Goal: Task Accomplishment & Management: Manage account settings

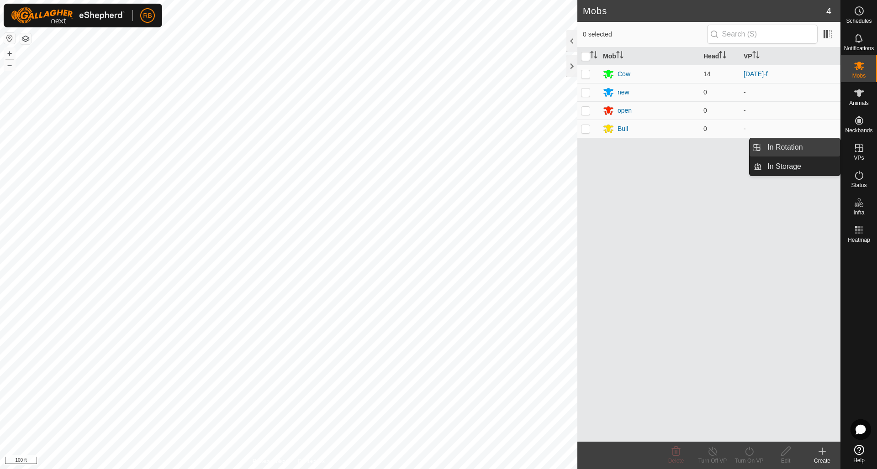
click at [795, 145] on link "In Rotation" at bounding box center [801, 147] width 78 height 18
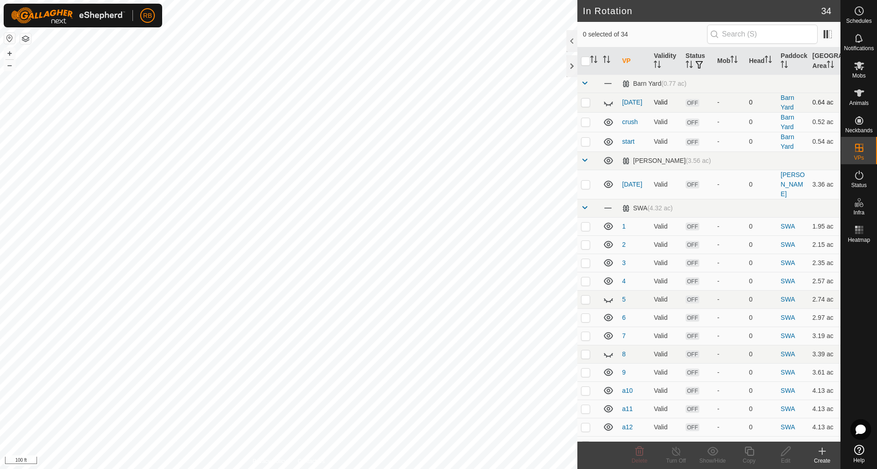
click at [607, 104] on icon at bounding box center [608, 102] width 11 height 11
click at [607, 104] on icon at bounding box center [608, 102] width 9 height 7
click at [585, 424] on p-checkbox at bounding box center [585, 427] width 9 height 7
checkbox input "false"
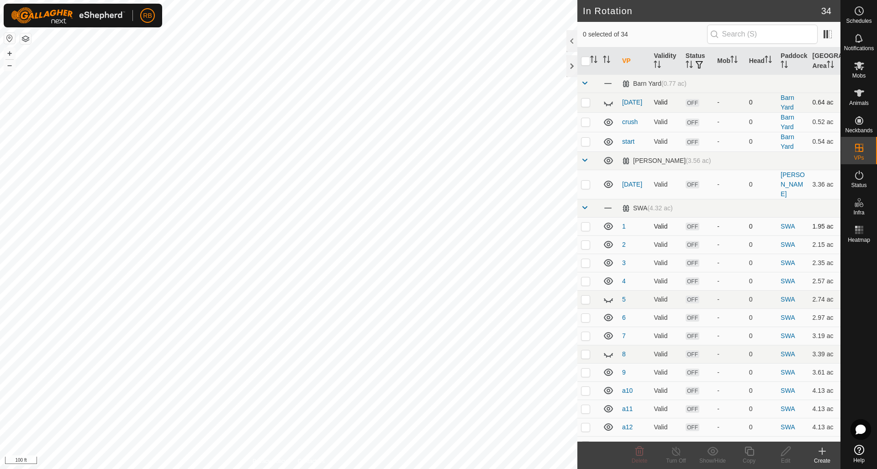
click at [587, 223] on p-checkbox at bounding box center [585, 226] width 9 height 7
checkbox input "false"
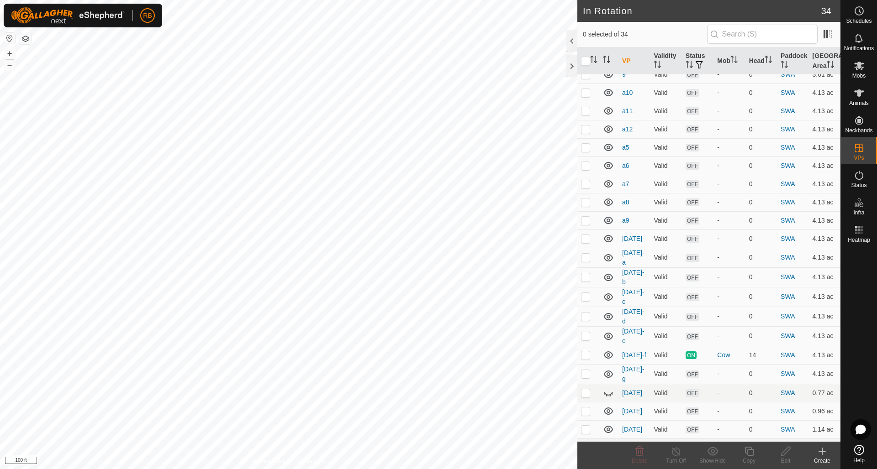
scroll to position [299, 0]
click at [586, 253] on p-checkbox at bounding box center [585, 256] width 9 height 7
click at [585, 253] on p-checkbox at bounding box center [585, 256] width 9 height 7
checkbox input "false"
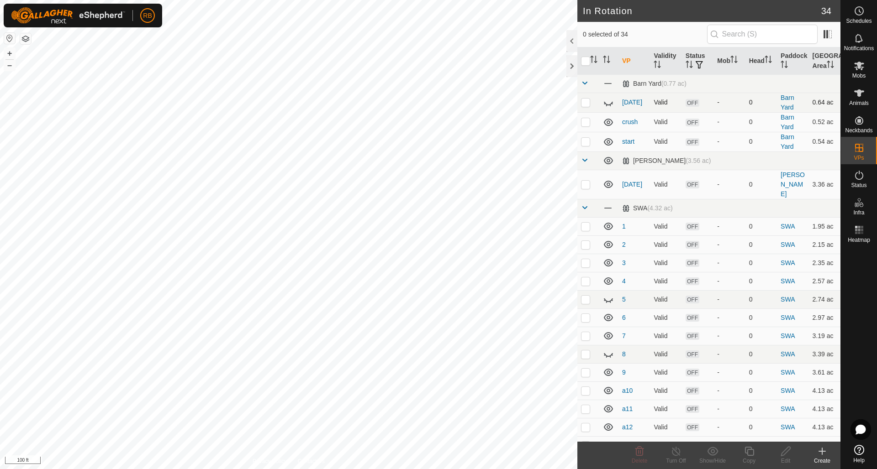
scroll to position [0, 0]
click at [607, 122] on icon at bounding box center [608, 122] width 9 height 7
click at [609, 142] on icon at bounding box center [608, 142] width 11 height 11
click at [609, 162] on icon at bounding box center [608, 160] width 11 height 11
click at [609, 203] on span at bounding box center [608, 208] width 10 height 10
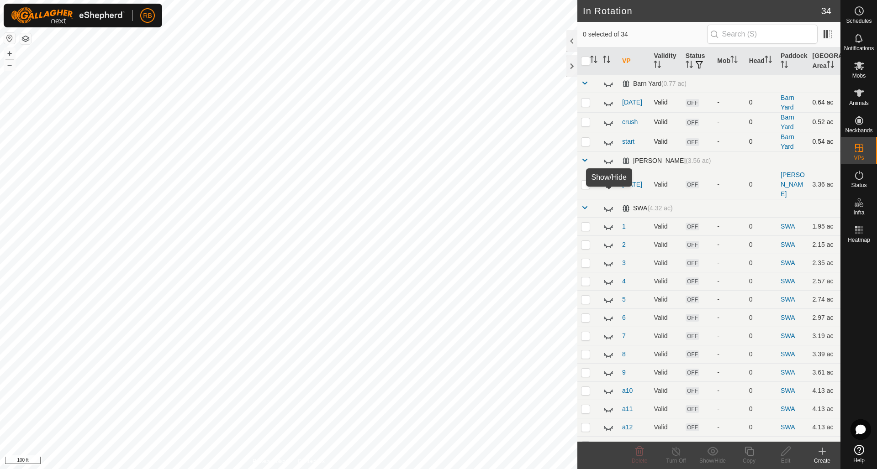
click at [609, 203] on icon at bounding box center [608, 208] width 11 height 11
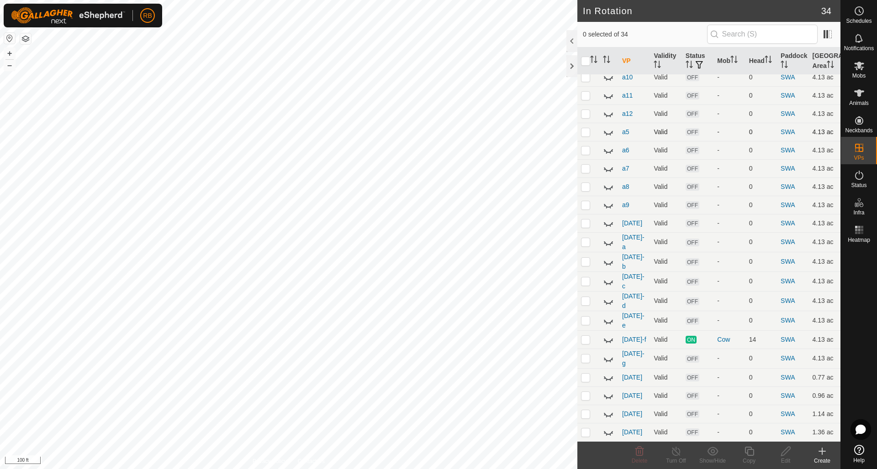
scroll to position [313, 0]
click at [609, 237] on icon at bounding box center [608, 242] width 11 height 11
click at [609, 239] on icon at bounding box center [608, 242] width 9 height 7
click at [609, 335] on icon at bounding box center [608, 340] width 11 height 11
click at [587, 336] on p-checkbox at bounding box center [585, 339] width 9 height 7
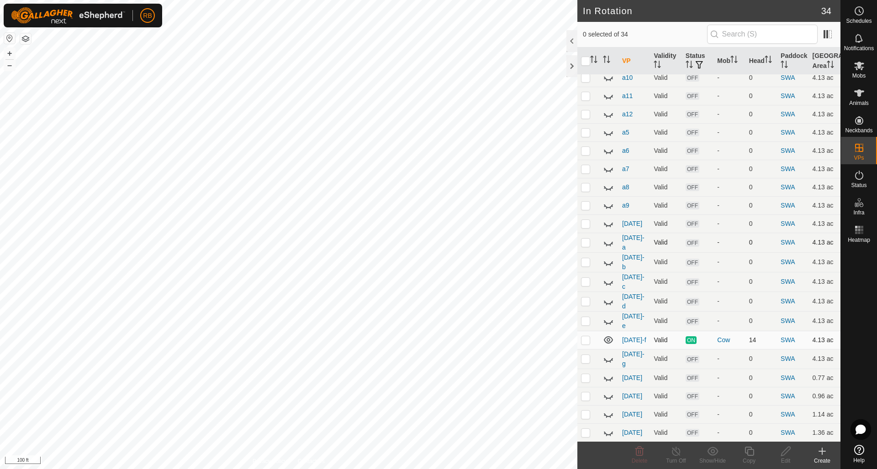
checkbox input "true"
click at [752, 451] on icon at bounding box center [748, 451] width 11 height 11
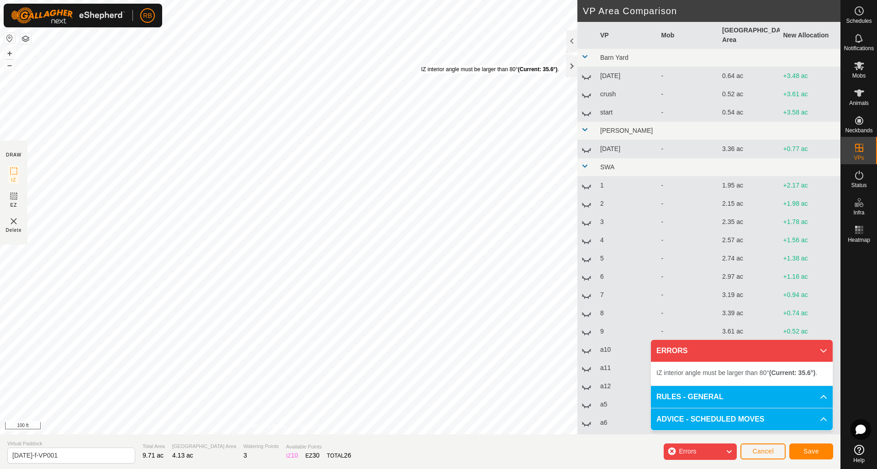
click at [421, 65] on div "IZ interior angle must be larger than 80° (Current: 35.6°) ." at bounding box center [490, 69] width 138 height 8
click at [381, 263] on div "IZ interior angle must be larger than 80° (Current: 76.2°) ." at bounding box center [450, 267] width 138 height 8
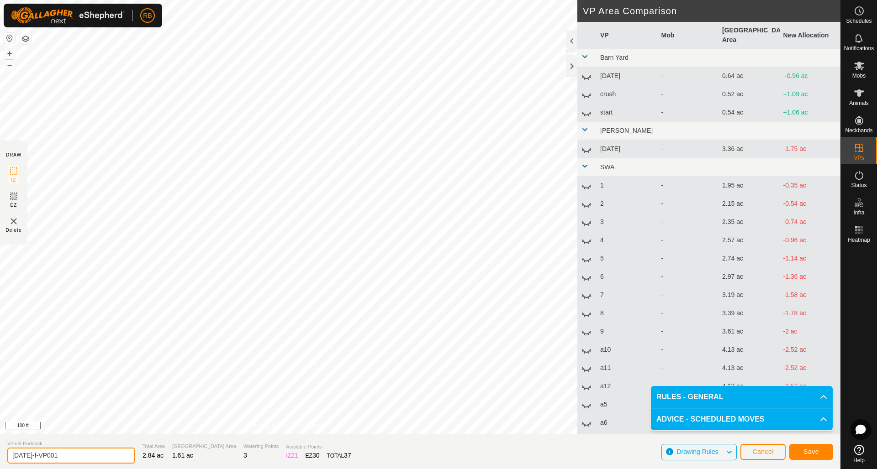
click at [74, 455] on input "aug12-f-VP001" at bounding box center [71, 456] width 128 height 16
type input "[DATE]"
click at [821, 455] on button "Save" at bounding box center [811, 452] width 44 height 16
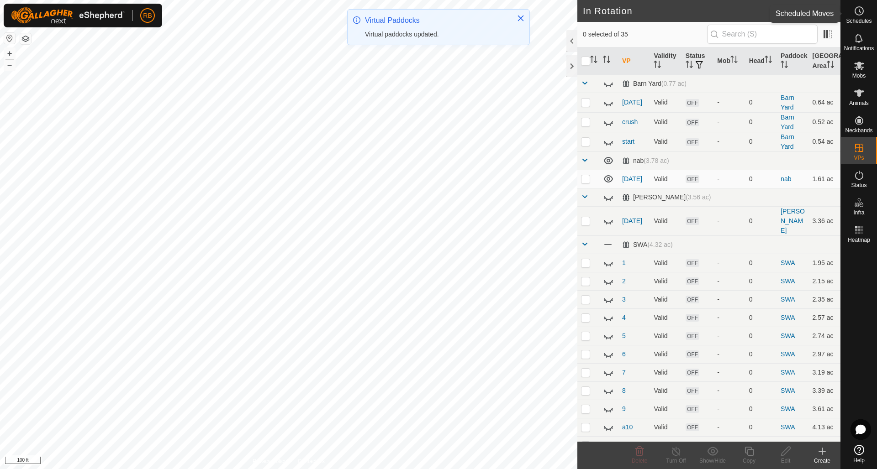
click at [860, 9] on icon at bounding box center [858, 10] width 11 height 11
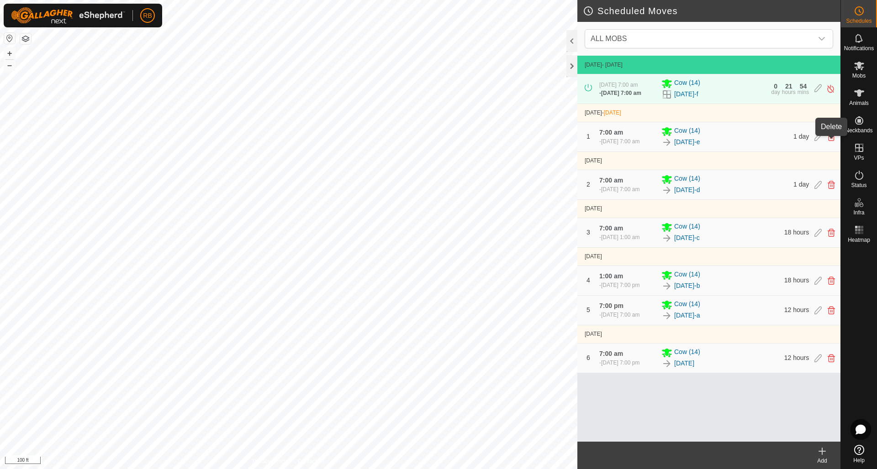
click at [830, 141] on icon at bounding box center [830, 137] width 7 height 8
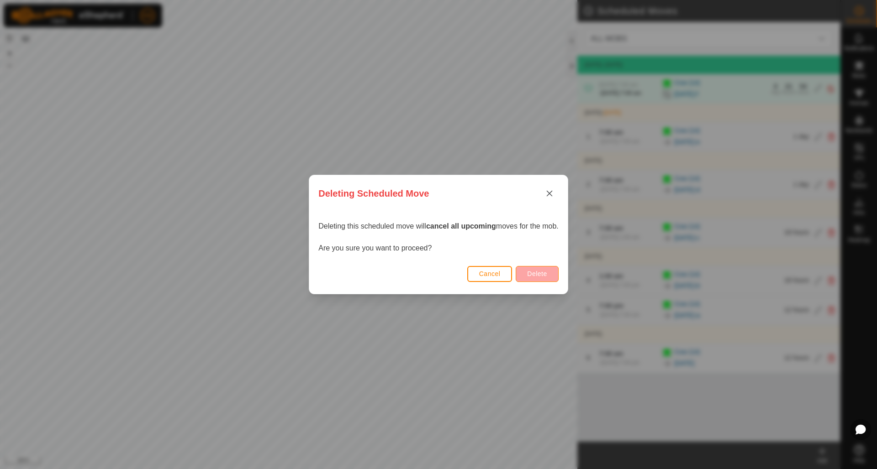
click at [544, 278] on button "Delete" at bounding box center [536, 274] width 42 height 16
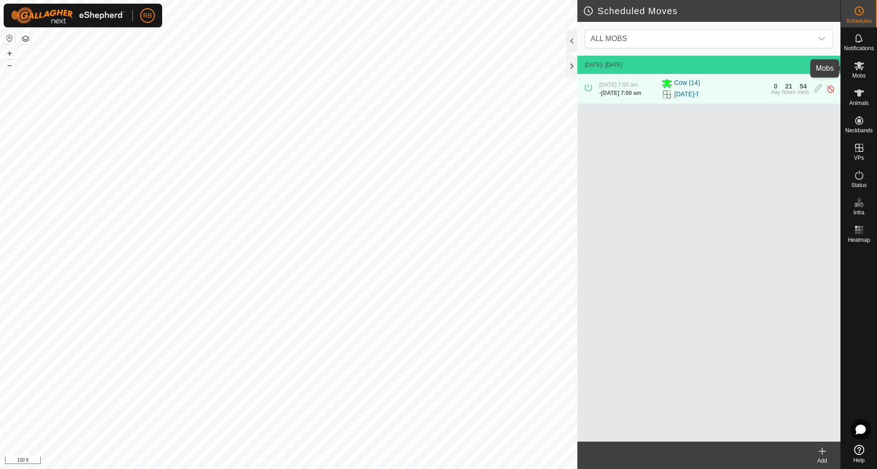
click at [860, 65] on icon at bounding box center [859, 66] width 10 height 9
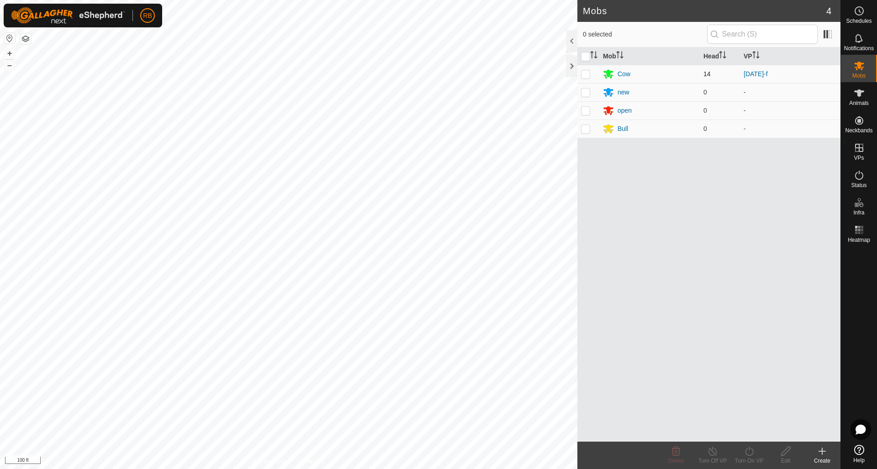
click at [588, 75] on p-checkbox at bounding box center [585, 73] width 9 height 7
checkbox input "true"
click at [751, 453] on icon at bounding box center [748, 451] width 11 height 11
click at [753, 412] on link "Later" at bounding box center [776, 412] width 90 height 18
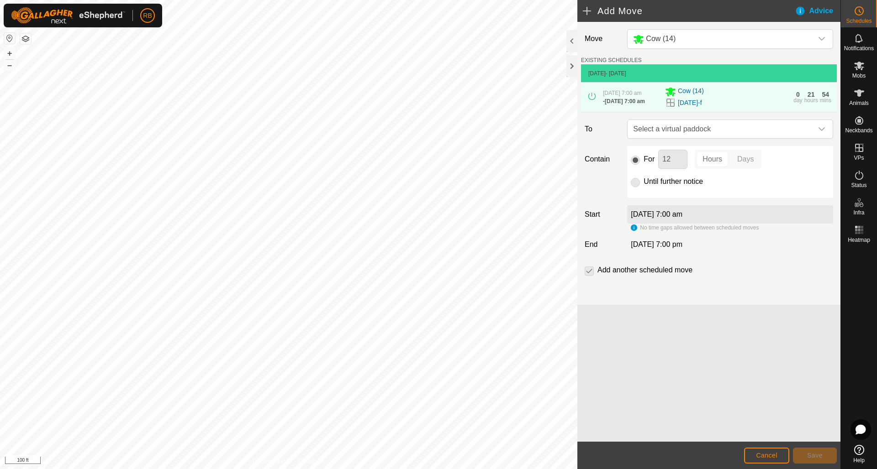
click at [765, 456] on span "Cancel" at bounding box center [766, 455] width 21 height 7
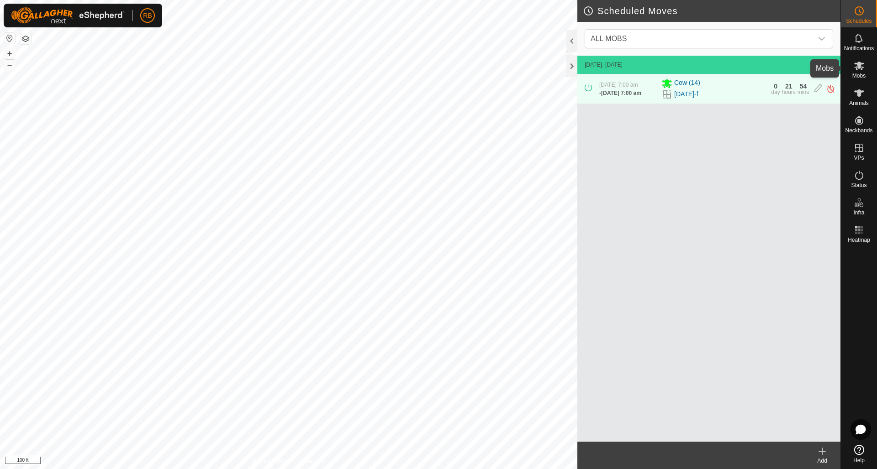
click at [861, 65] on icon at bounding box center [858, 65] width 11 height 11
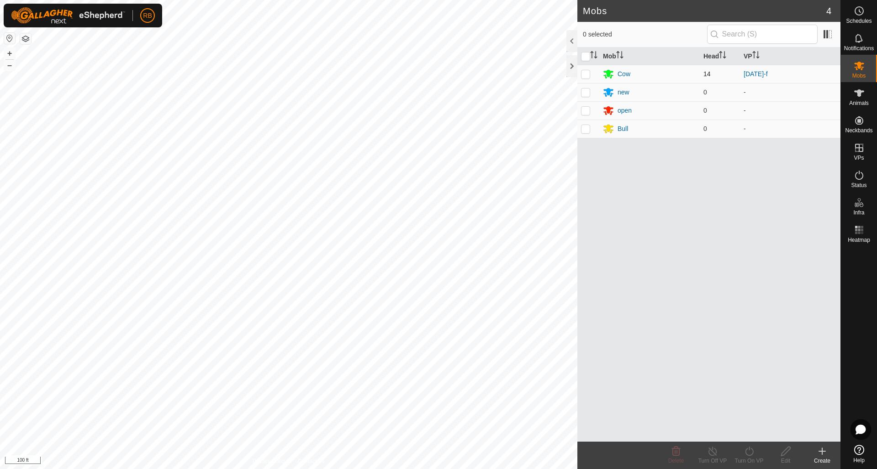
click at [586, 74] on p-checkbox at bounding box center [585, 73] width 9 height 7
checkbox input "true"
click at [751, 453] on icon at bounding box center [748, 451] width 11 height 11
click at [744, 431] on link "Now" at bounding box center [776, 431] width 90 height 18
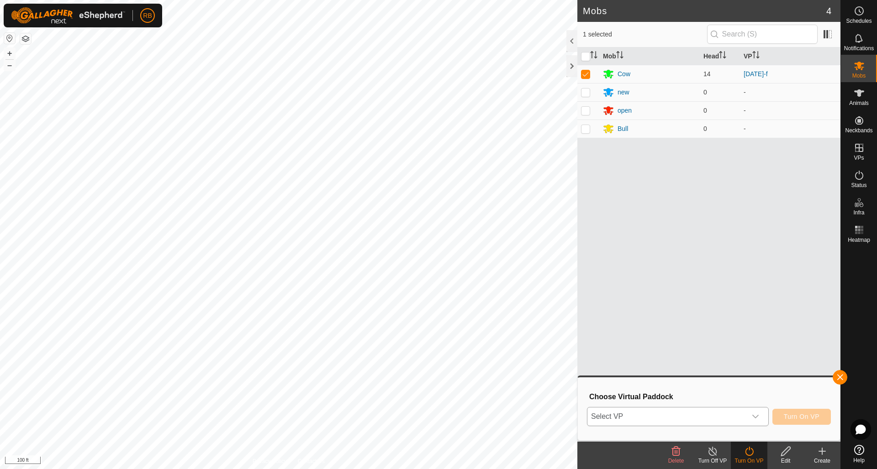
click at [754, 415] on icon "dropdown trigger" at bounding box center [754, 416] width 7 height 7
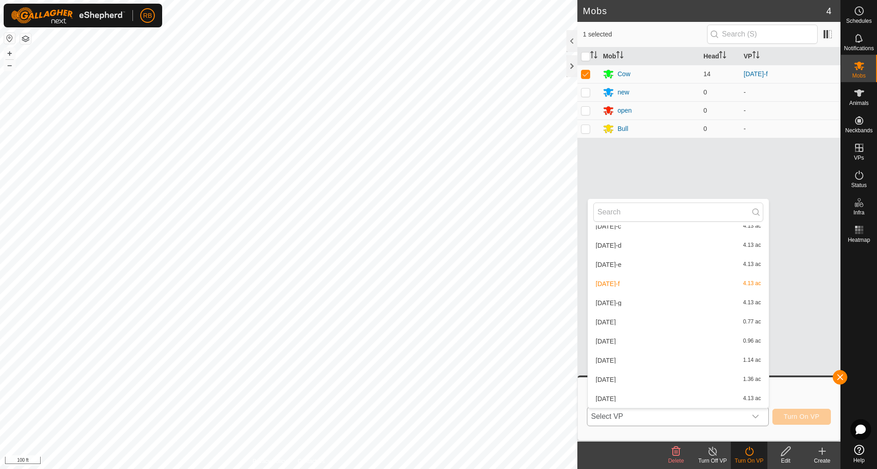
scroll to position [572, 0]
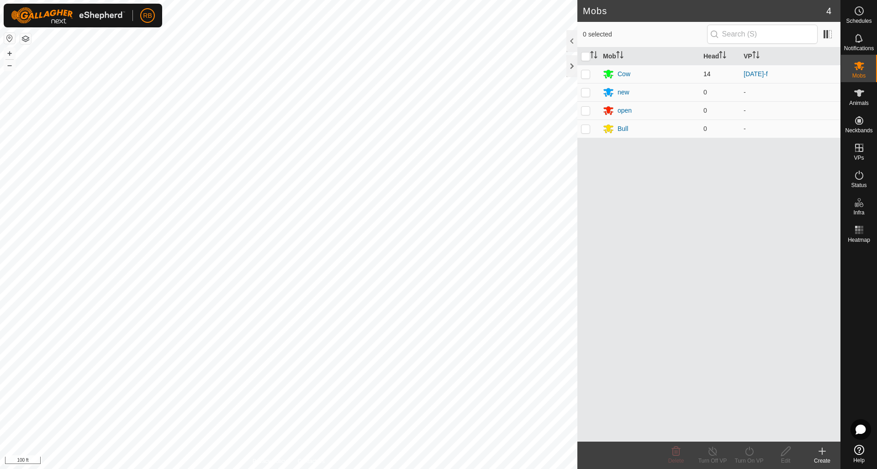
drag, startPoint x: 587, startPoint y: 75, endPoint x: 591, endPoint y: 82, distance: 8.4
click at [588, 75] on p-checkbox at bounding box center [585, 73] width 9 height 7
checkbox input "true"
click at [753, 452] on icon at bounding box center [748, 451] width 11 height 11
click at [751, 435] on link "Now" at bounding box center [776, 431] width 90 height 18
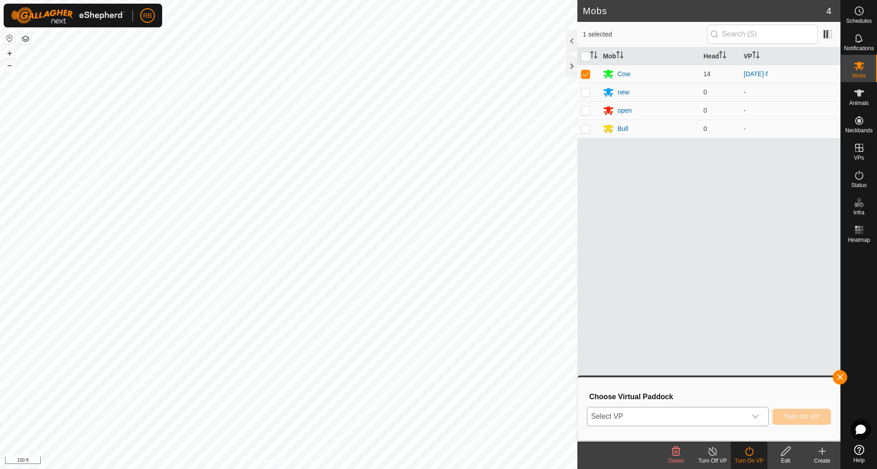
click at [755, 415] on icon "dropdown trigger" at bounding box center [754, 416] width 7 height 7
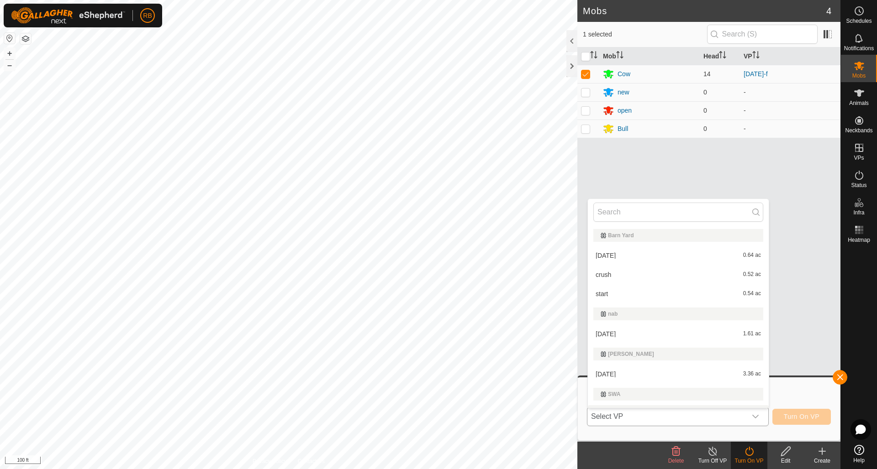
scroll to position [16, 0]
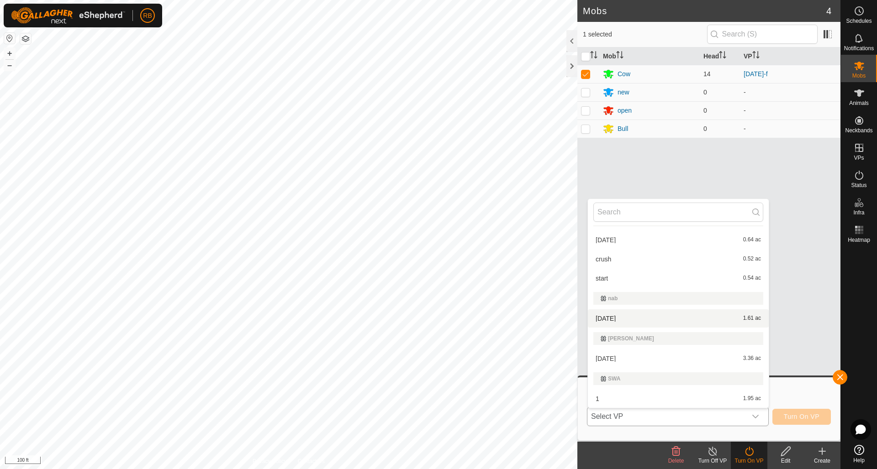
click at [607, 319] on li "aug14 1.61 ac" at bounding box center [678, 319] width 181 height 18
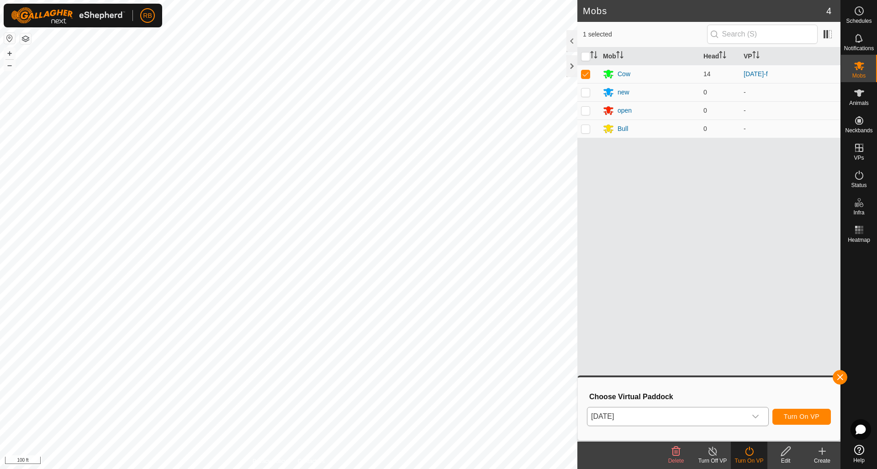
click at [805, 416] on span "Turn On VP" at bounding box center [801, 416] width 36 height 7
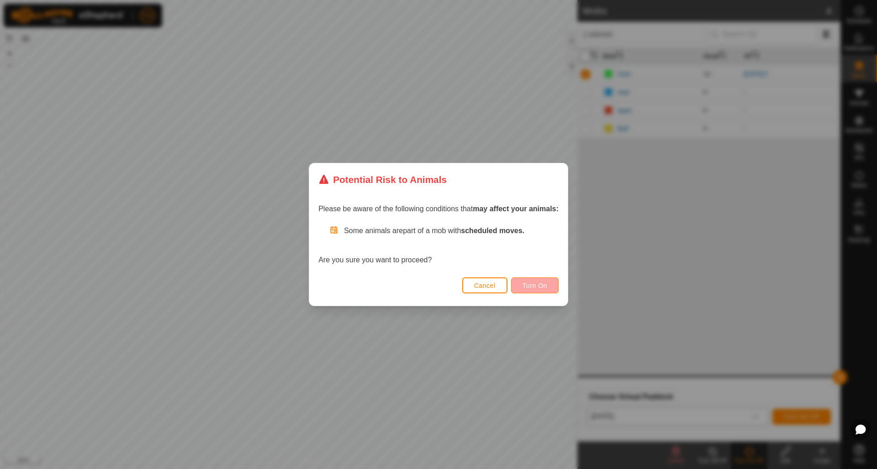
click at [536, 286] on span "Turn On" at bounding box center [534, 285] width 25 height 7
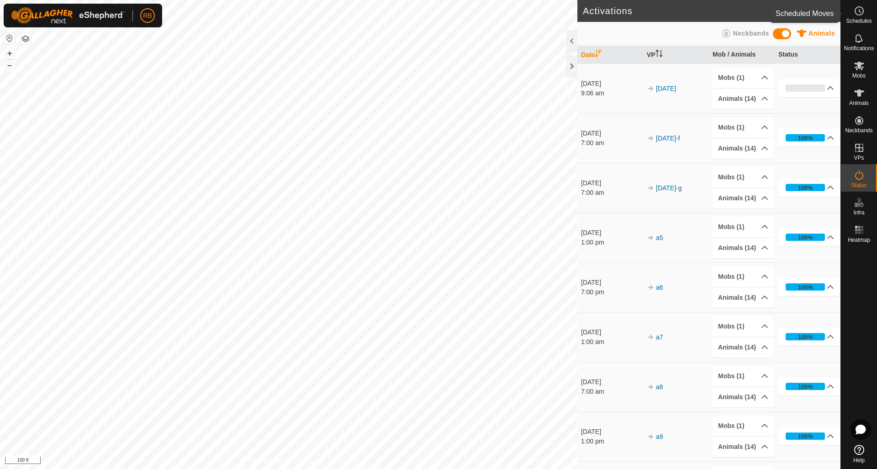
click at [860, 11] on icon at bounding box center [858, 10] width 11 height 11
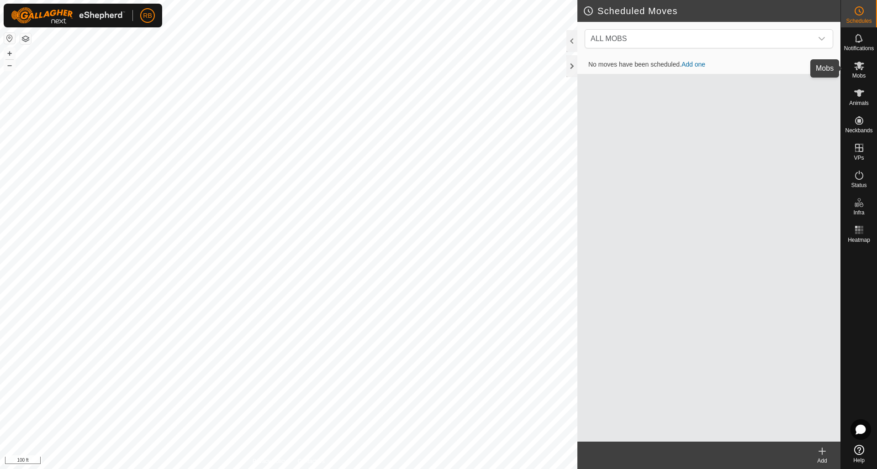
click at [858, 63] on icon at bounding box center [859, 66] width 10 height 9
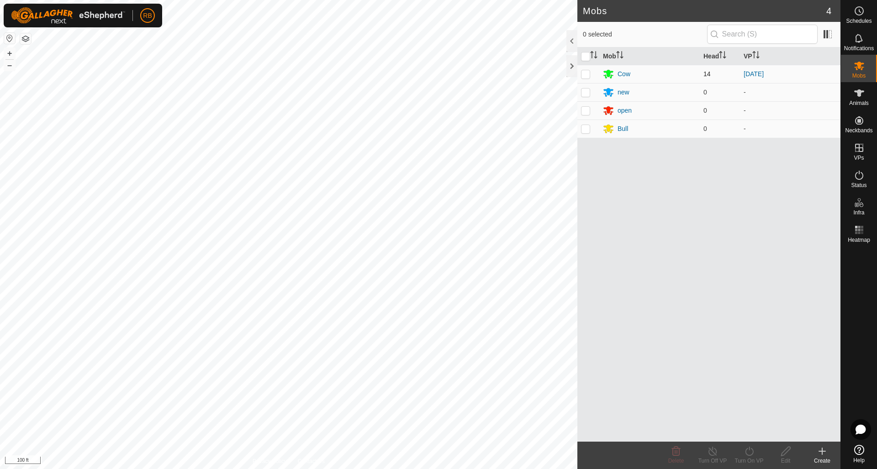
click at [584, 74] on p-checkbox at bounding box center [585, 73] width 9 height 7
checkbox input "true"
click at [857, 11] on icon at bounding box center [858, 10] width 11 height 11
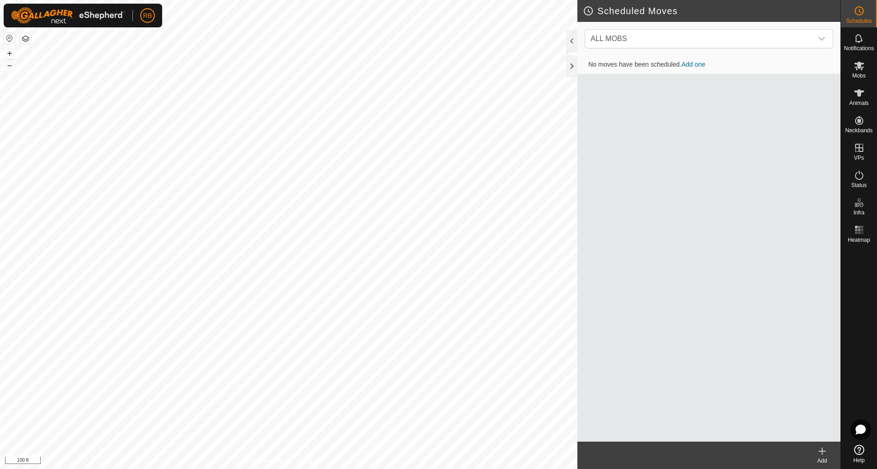
click at [695, 66] on link "Add one" at bounding box center [693, 64] width 24 height 7
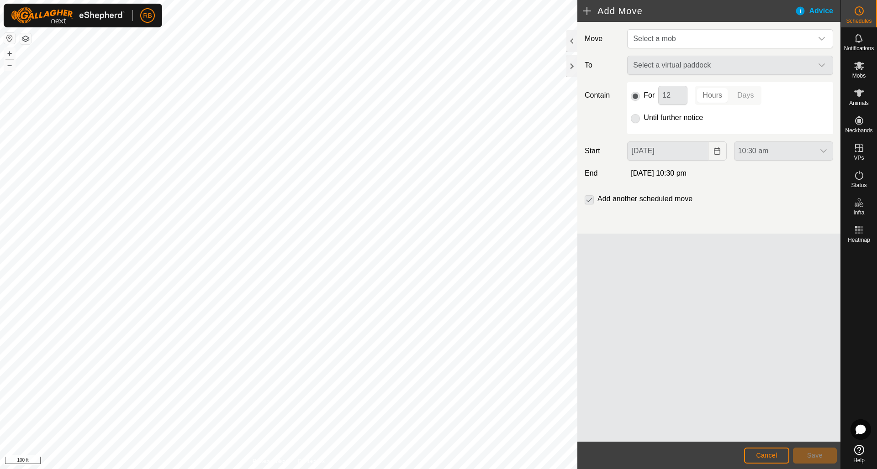
click at [822, 64] on div "Select a virtual paddock" at bounding box center [729, 65] width 213 height 19
click at [821, 37] on icon "dropdown trigger" at bounding box center [821, 38] width 7 height 7
click at [656, 86] on li "Cow (14)" at bounding box center [730, 86] width 205 height 19
click at [822, 65] on icon "dropdown trigger" at bounding box center [821, 65] width 7 height 7
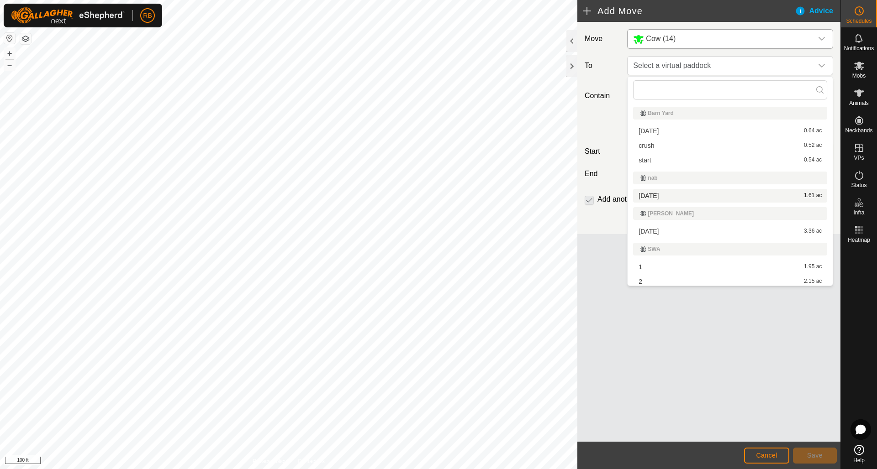
click at [664, 201] on li "aug14 1.61 ac" at bounding box center [730, 196] width 194 height 14
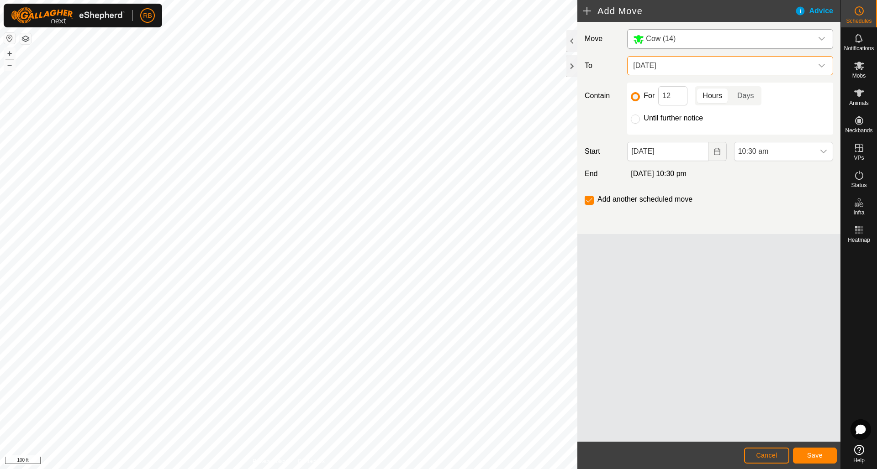
click at [818, 457] on span "Save" at bounding box center [815, 455] width 16 height 7
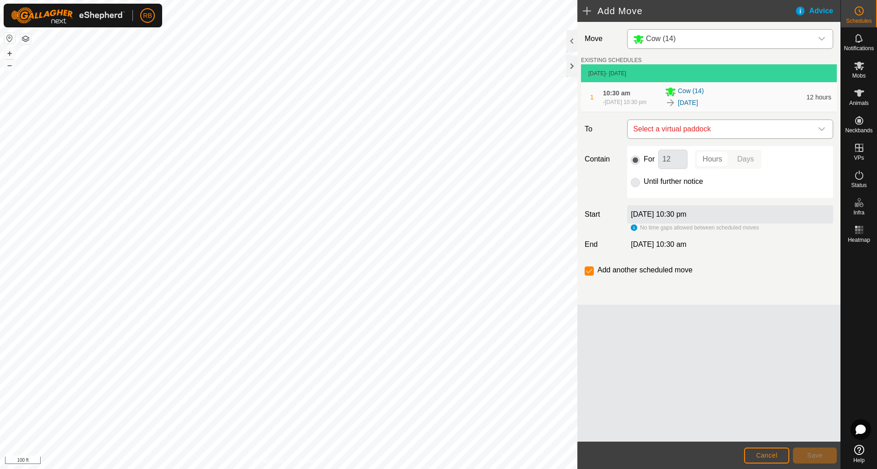
click at [823, 132] on icon "dropdown trigger" at bounding box center [821, 129] width 7 height 7
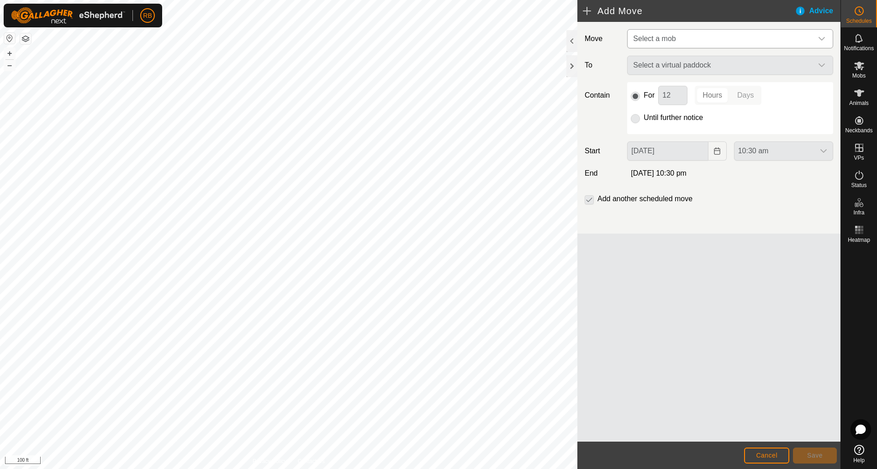
click at [823, 37] on icon "dropdown trigger" at bounding box center [821, 38] width 7 height 7
click at [654, 86] on li "Cow (14)" at bounding box center [730, 86] width 205 height 19
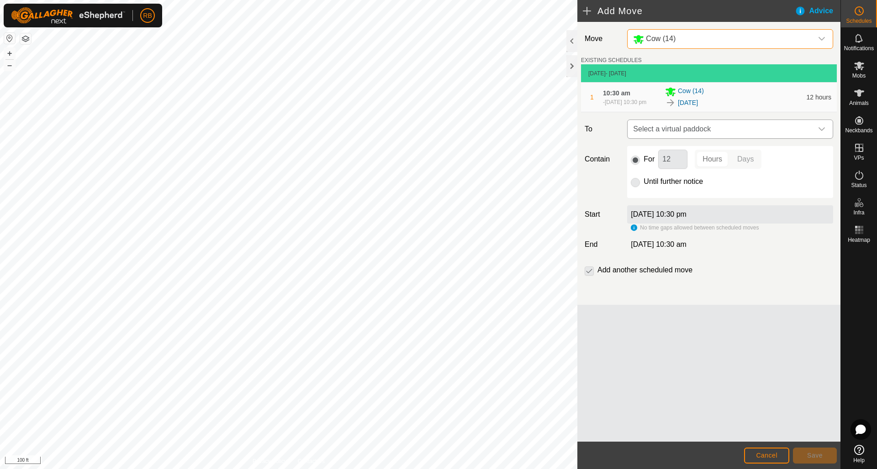
click at [823, 131] on icon "dropdown trigger" at bounding box center [821, 129] width 7 height 7
click at [858, 62] on icon at bounding box center [859, 66] width 10 height 9
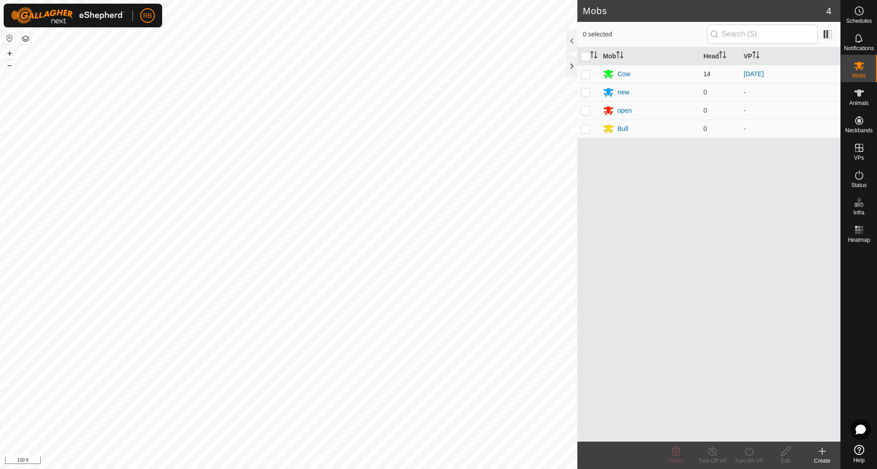
click at [586, 74] on p-checkbox at bounding box center [585, 73] width 9 height 7
checkbox input "true"
click at [747, 453] on icon at bounding box center [748, 451] width 11 height 11
click at [752, 412] on link "Later" at bounding box center [776, 412] width 90 height 18
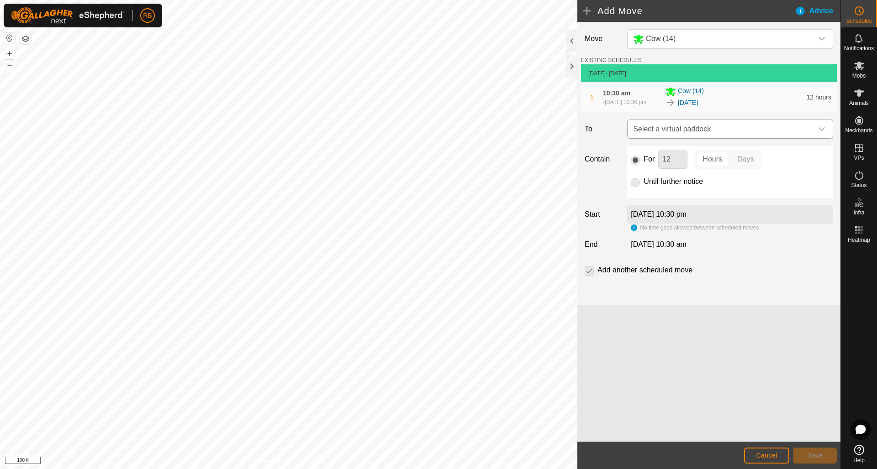
click at [822, 131] on icon "dropdown trigger" at bounding box center [821, 129] width 7 height 7
click at [821, 131] on icon "dropdown trigger" at bounding box center [821, 129] width 6 height 4
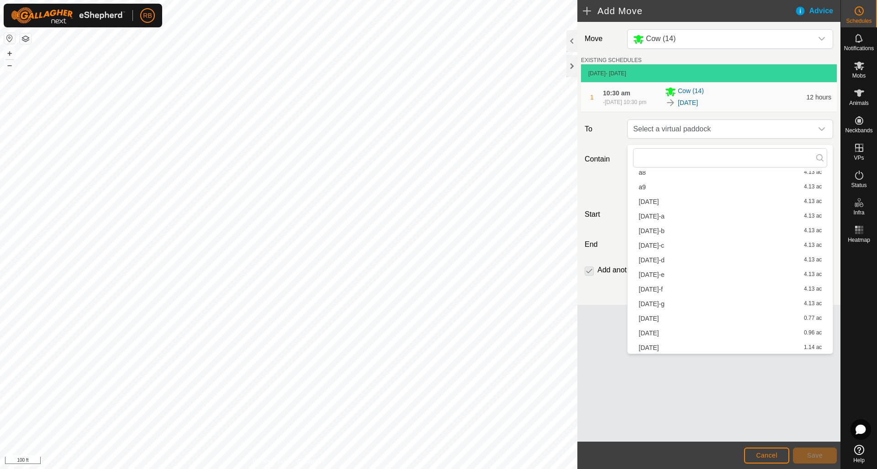
scroll to position [383, 0]
click at [651, 301] on li "[DATE]-g 4.13 ac" at bounding box center [730, 303] width 194 height 14
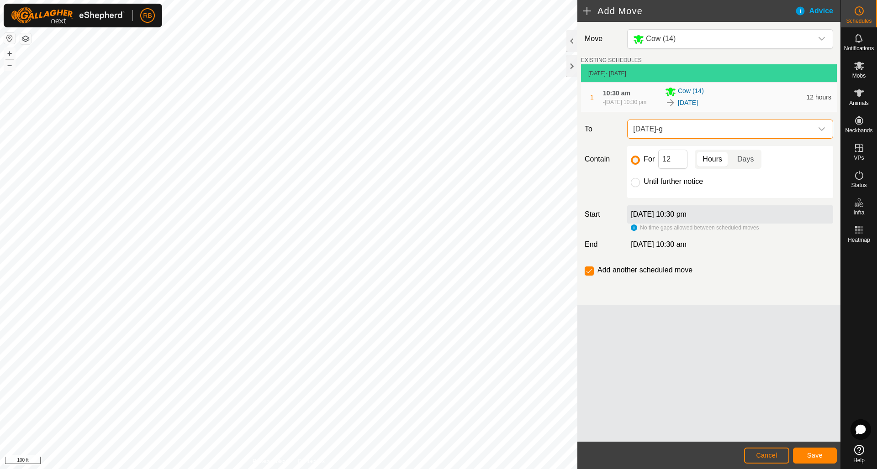
click at [819, 458] on span "Save" at bounding box center [815, 455] width 16 height 7
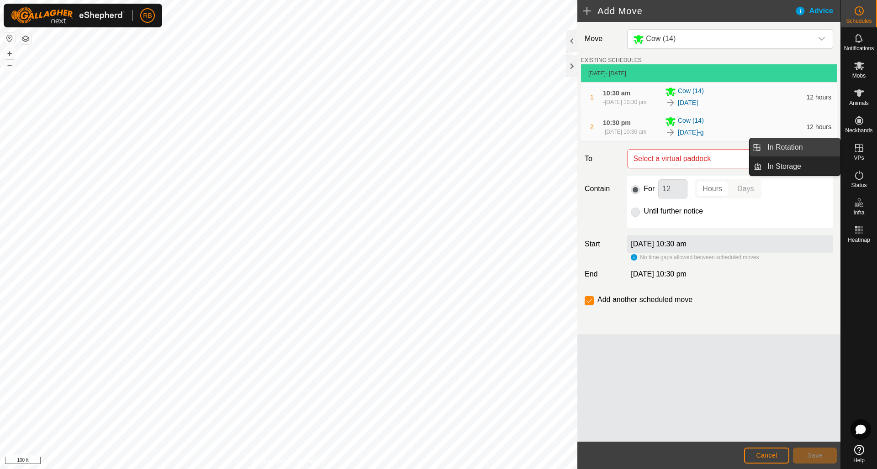
click at [803, 150] on link "In Rotation" at bounding box center [801, 147] width 78 height 18
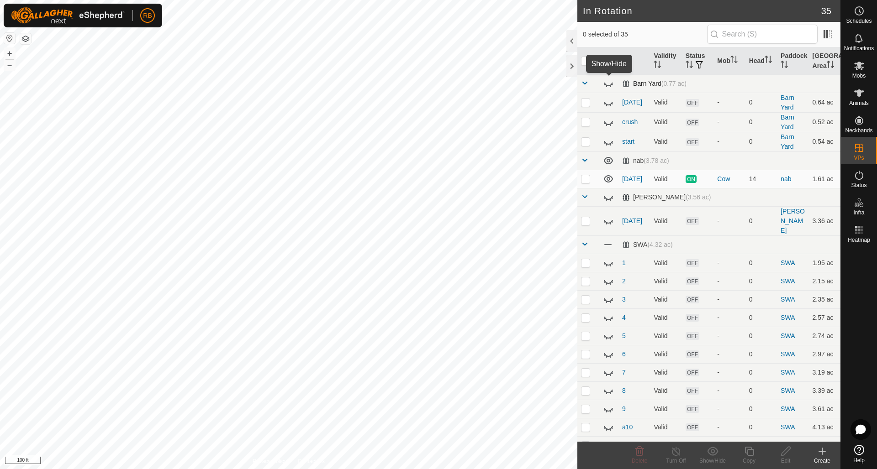
click at [609, 84] on icon at bounding box center [608, 83] width 11 height 11
click at [609, 84] on icon at bounding box center [608, 83] width 9 height 7
click at [608, 198] on icon at bounding box center [608, 197] width 11 height 11
click at [610, 240] on span at bounding box center [608, 245] width 10 height 10
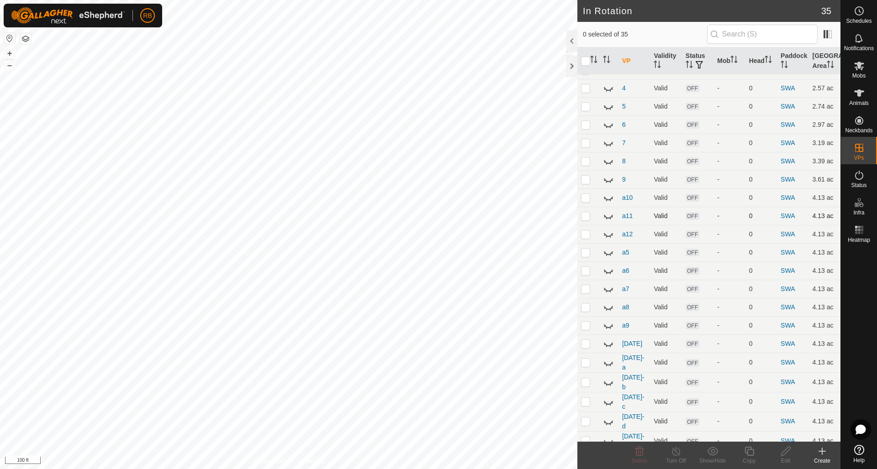
scroll to position [231, 0]
click at [608, 190] on icon at bounding box center [608, 195] width 11 height 11
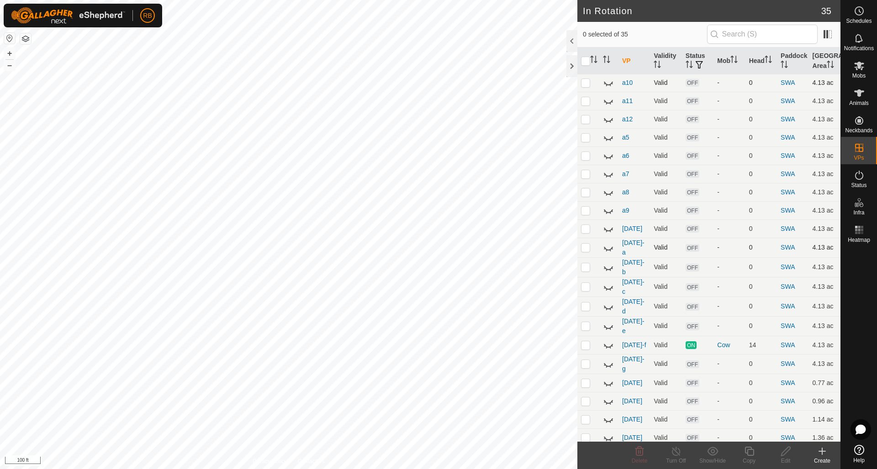
scroll to position [347, 0]
click at [611, 221] on icon at bounding box center [608, 226] width 11 height 11
click at [611, 246] on icon at bounding box center [608, 248] width 9 height 4
click at [610, 261] on icon at bounding box center [608, 266] width 11 height 11
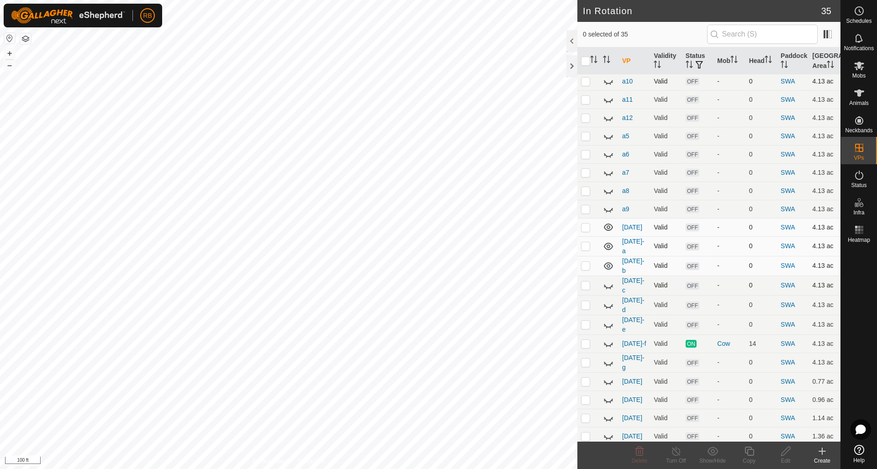
click at [612, 280] on icon at bounding box center [608, 285] width 11 height 11
click at [609, 300] on icon at bounding box center [608, 305] width 11 height 11
click at [610, 324] on icon at bounding box center [608, 326] width 9 height 4
click at [610, 343] on icon at bounding box center [608, 345] width 9 height 4
click at [607, 357] on icon at bounding box center [608, 362] width 11 height 11
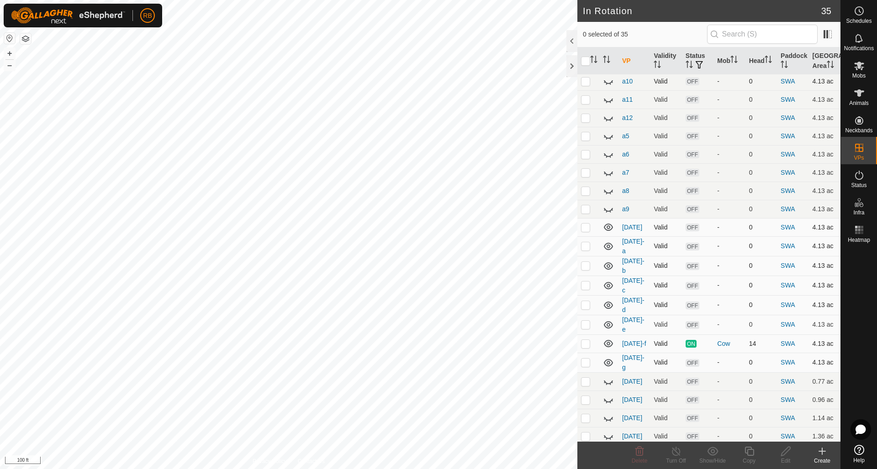
scroll to position [344, 0]
click at [859, 72] on es-mob-svg-icon at bounding box center [859, 65] width 16 height 15
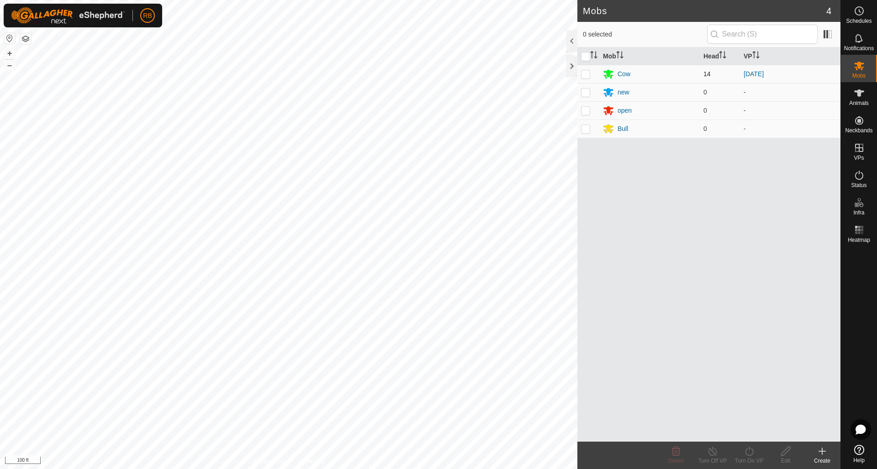
click at [585, 74] on p-checkbox at bounding box center [585, 73] width 9 height 7
checkbox input "true"
click at [748, 449] on icon at bounding box center [748, 451] width 11 height 11
click at [748, 409] on link "Later" at bounding box center [776, 412] width 90 height 18
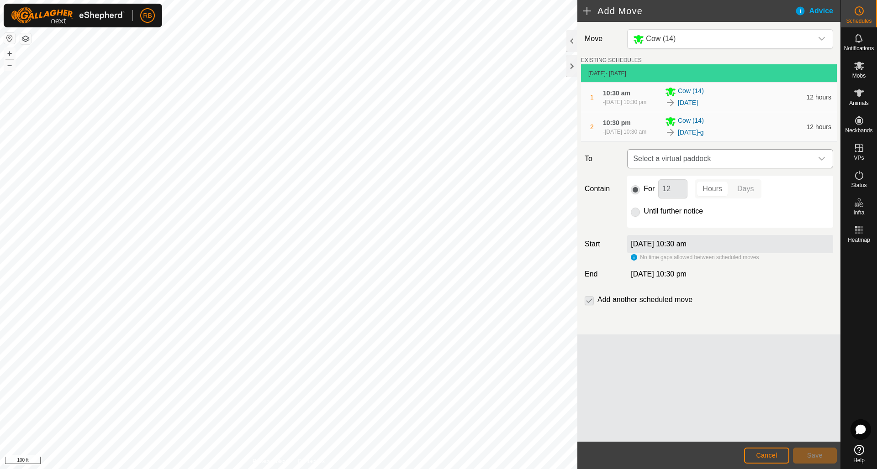
click at [820, 163] on icon "dropdown trigger" at bounding box center [821, 158] width 7 height 7
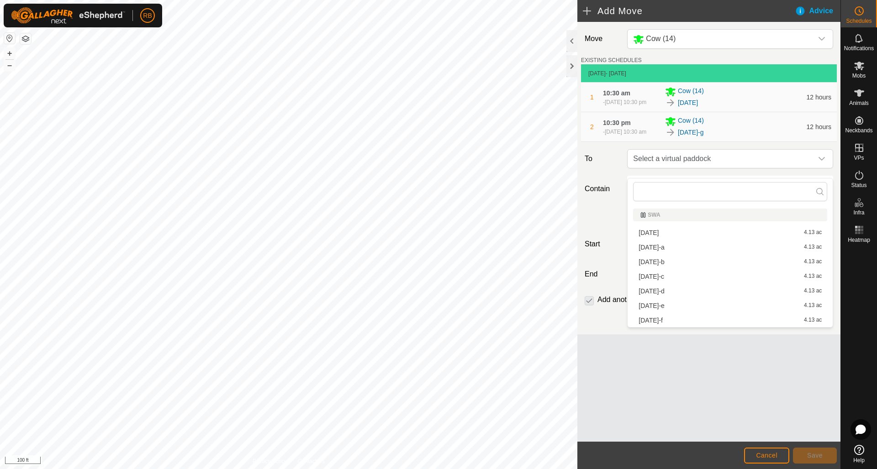
click at [651, 306] on li "[DATE]-e 4.13 ac" at bounding box center [730, 306] width 194 height 14
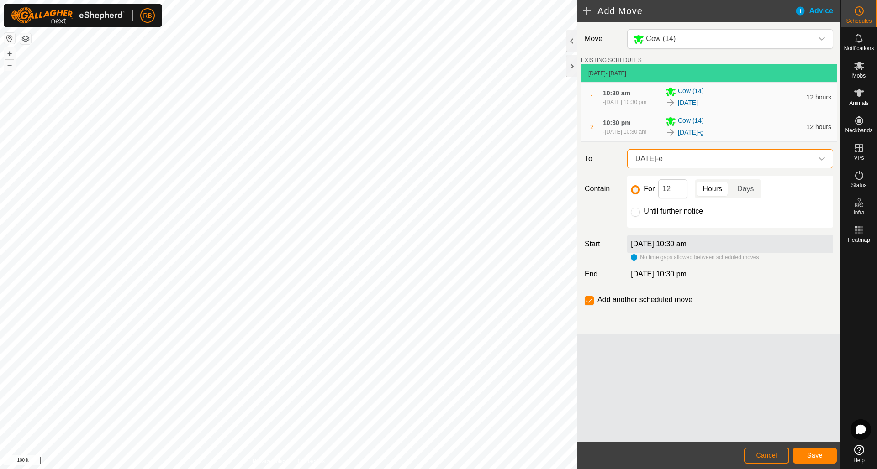
click at [815, 404] on div "Move Cow (14) EXISTING SCHEDULES [DATE] - [DATE] 1 10:30 am [DATE], 10:30 pm Co…" at bounding box center [708, 232] width 263 height 420
click at [819, 454] on span "Save" at bounding box center [815, 455] width 16 height 7
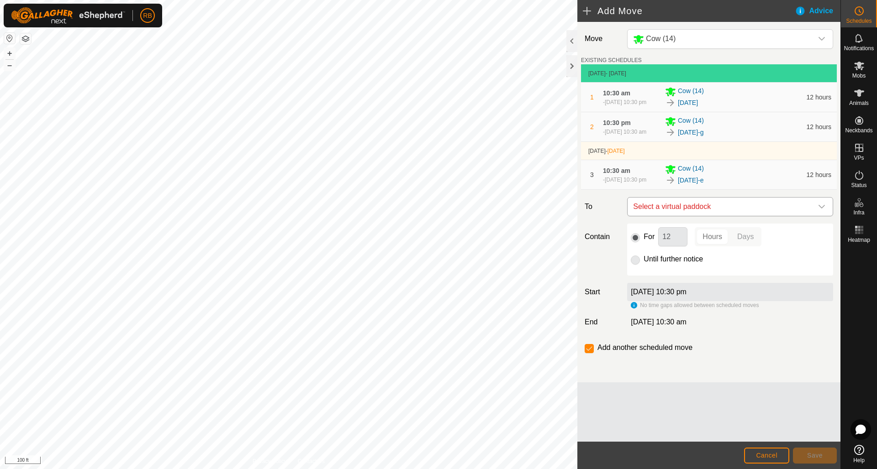
click at [820, 209] on icon "dropdown trigger" at bounding box center [821, 207] width 6 height 4
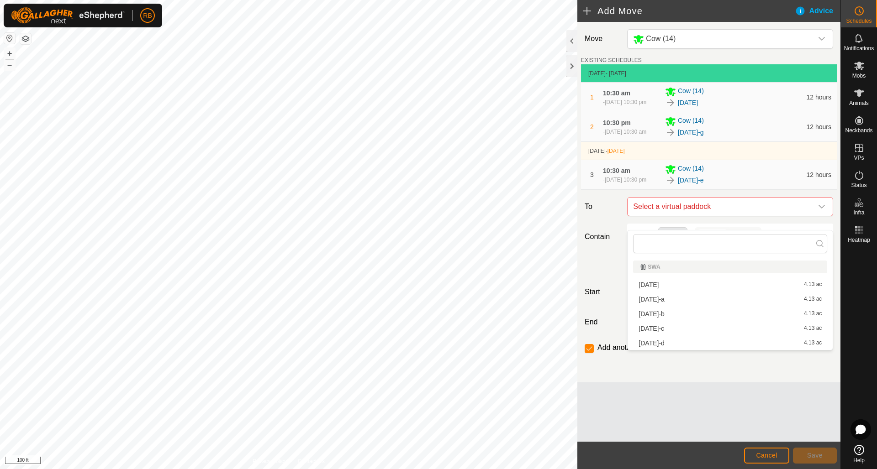
click at [657, 343] on li "[DATE]-d 4.13 ac" at bounding box center [730, 343] width 194 height 14
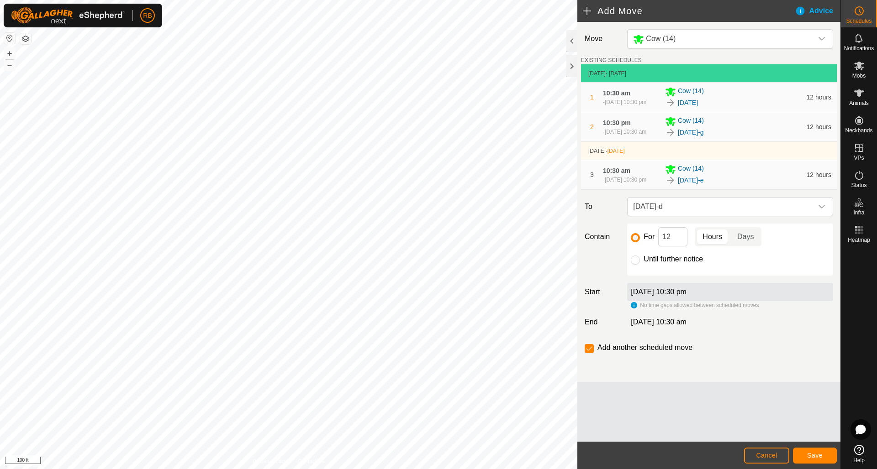
click at [813, 455] on span "Save" at bounding box center [815, 455] width 16 height 7
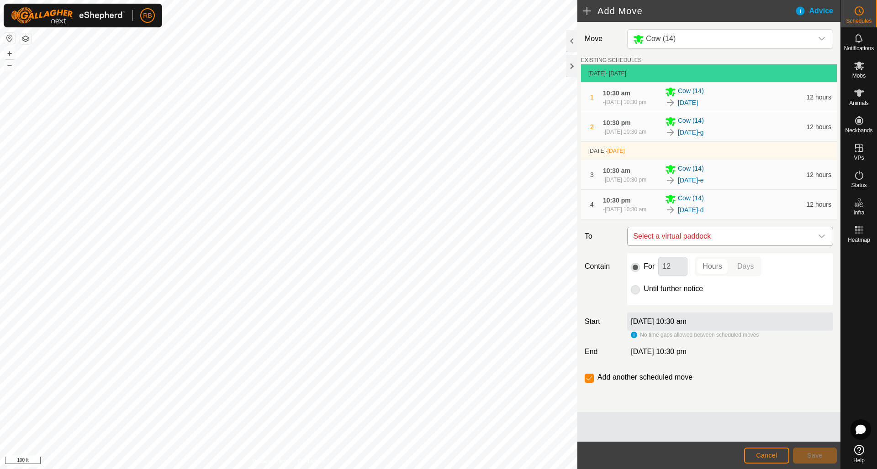
click at [822, 240] on icon "dropdown trigger" at bounding box center [821, 236] width 7 height 7
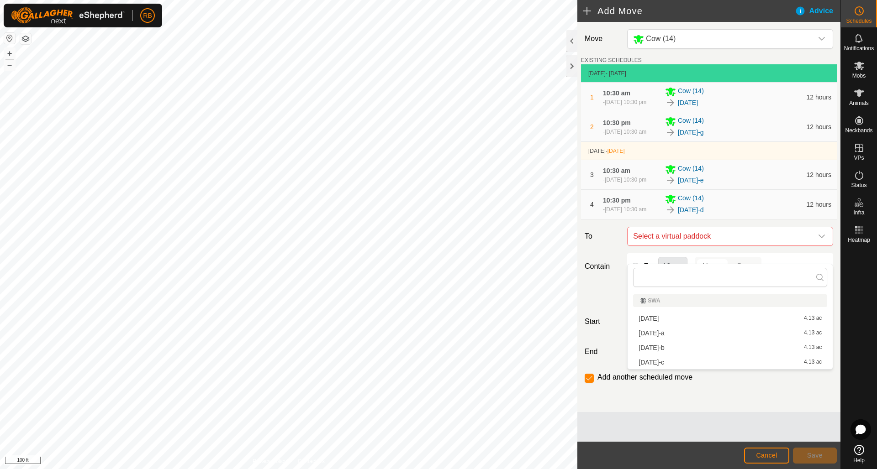
click at [660, 363] on li "[DATE]-c 4.13 ac" at bounding box center [730, 363] width 194 height 14
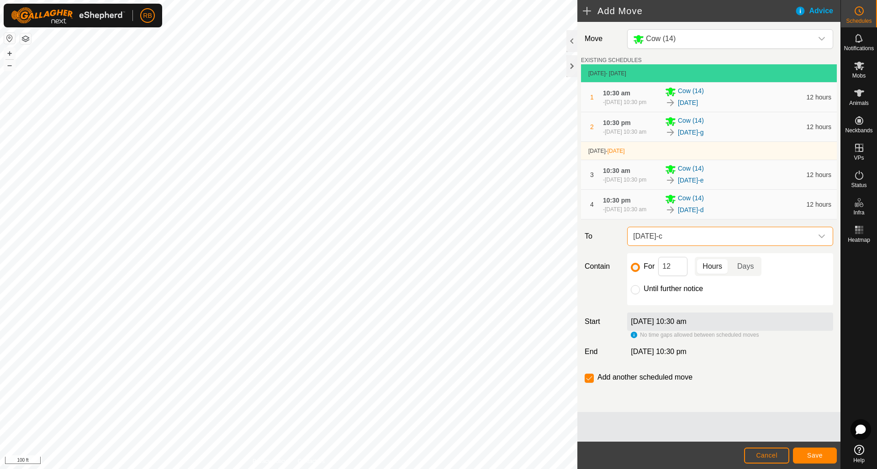
click at [817, 455] on span "Save" at bounding box center [815, 455] width 16 height 7
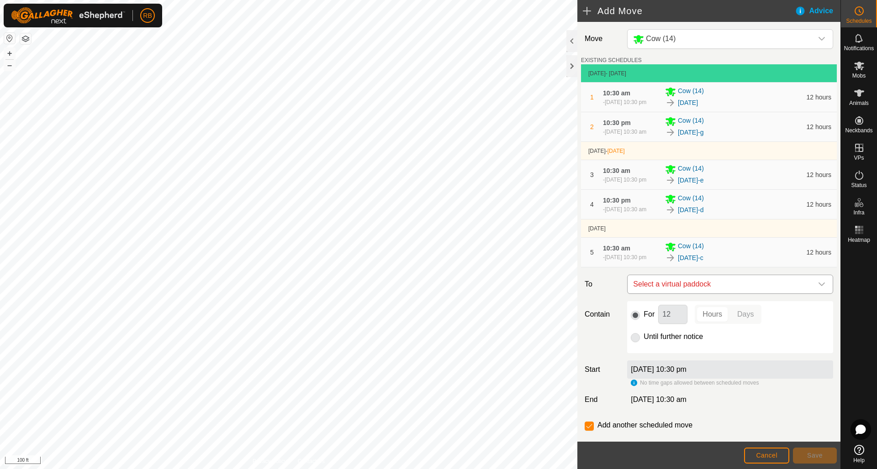
click at [821, 288] on icon "dropdown trigger" at bounding box center [821, 284] width 7 height 7
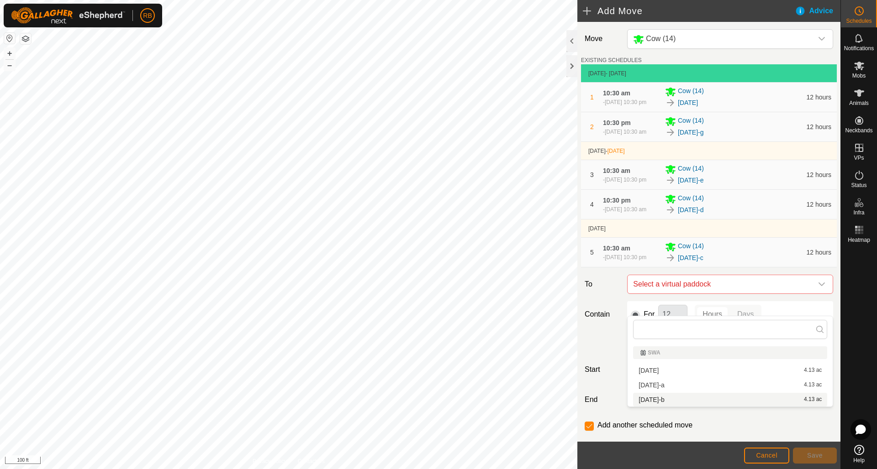
drag, startPoint x: 657, startPoint y: 401, endPoint x: 672, endPoint y: 413, distance: 19.8
click at [657, 401] on li "[DATE]-b 4.13 ac" at bounding box center [730, 400] width 194 height 14
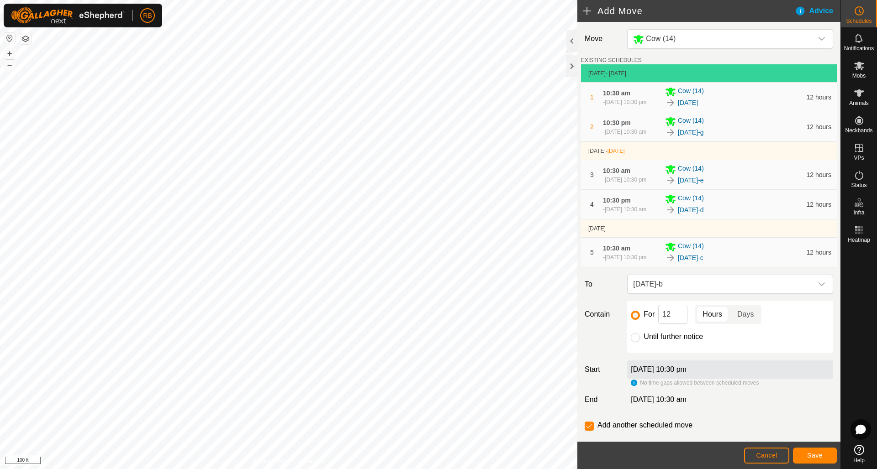
click at [811, 457] on span "Save" at bounding box center [815, 455] width 16 height 7
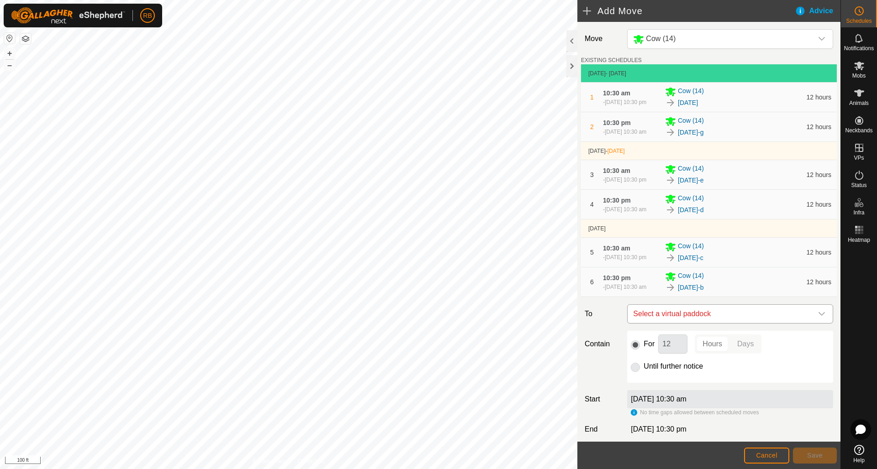
click at [821, 318] on icon "dropdown trigger" at bounding box center [821, 313] width 7 height 7
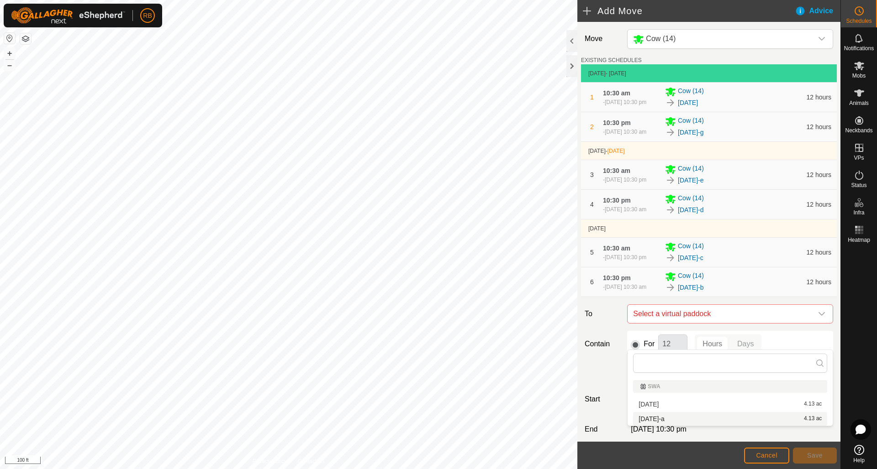
click at [655, 418] on li "[DATE]-a 4.13 ac" at bounding box center [730, 419] width 194 height 14
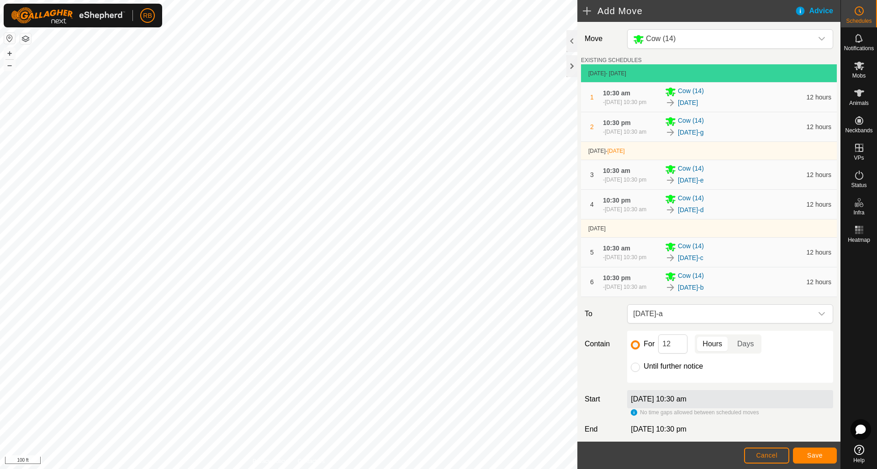
click at [807, 455] on span "Save" at bounding box center [815, 455] width 16 height 7
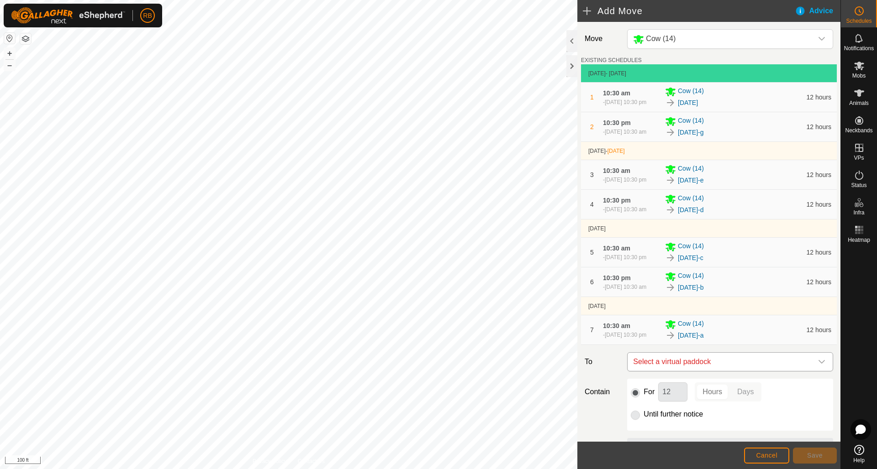
click at [823, 366] on icon "dropdown trigger" at bounding box center [821, 361] width 7 height 7
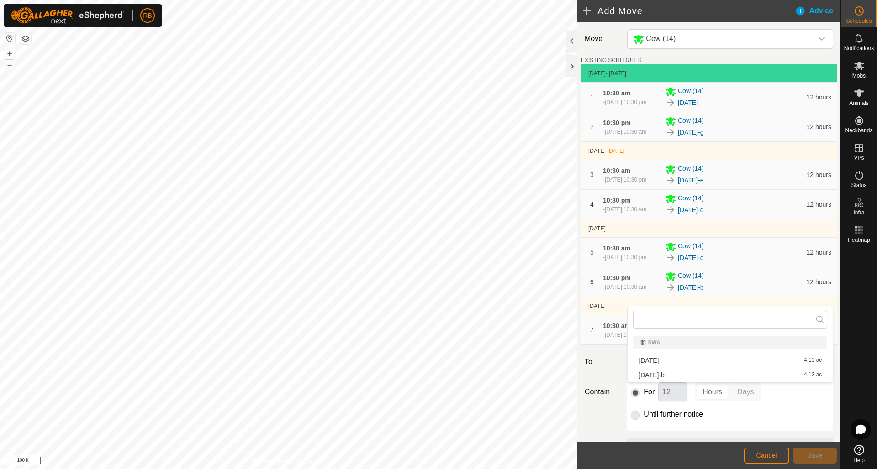
click at [706, 361] on li "[DATE] 4.13 ac" at bounding box center [730, 361] width 194 height 14
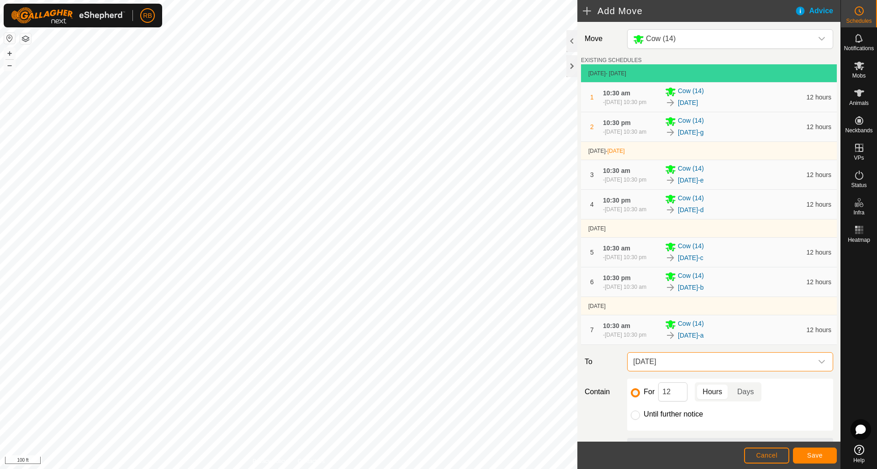
click at [814, 452] on span "Save" at bounding box center [815, 455] width 16 height 7
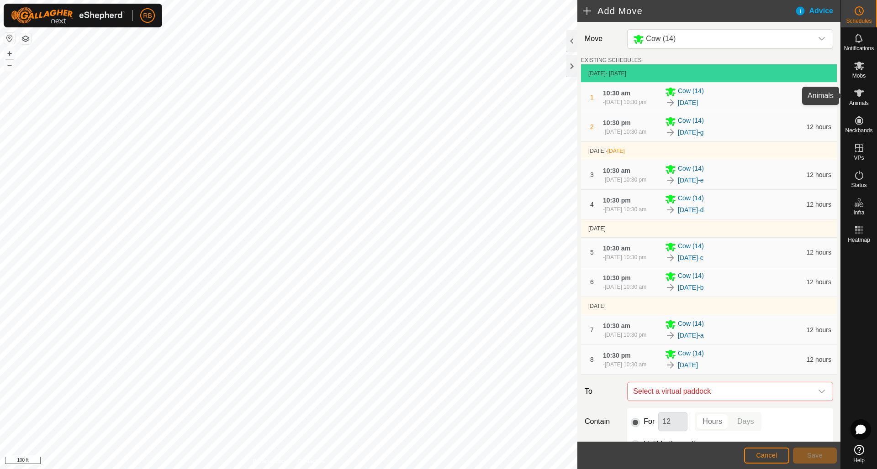
click at [856, 95] on icon at bounding box center [858, 93] width 11 height 11
